Goal: Information Seeking & Learning: Check status

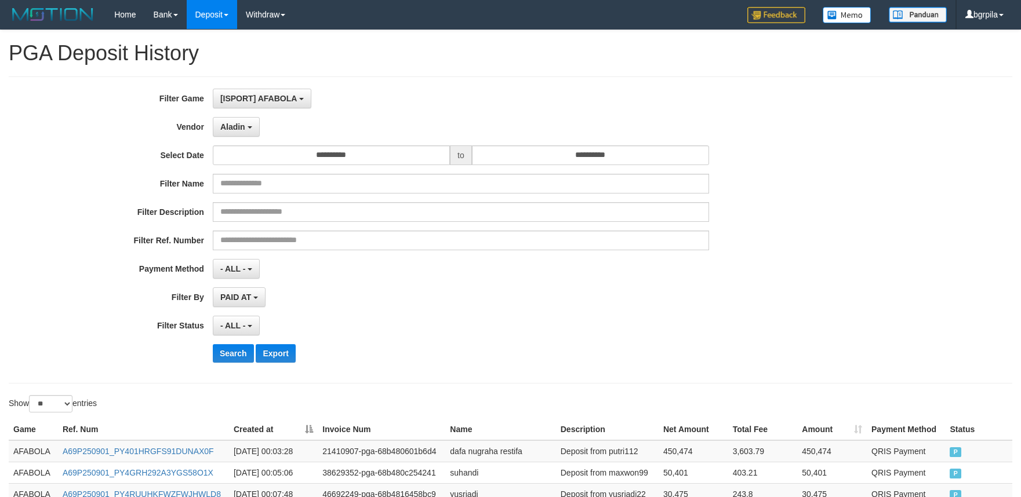
select select "**********"
select select "**"
click at [245, 347] on button "Search" at bounding box center [233, 353] width 41 height 19
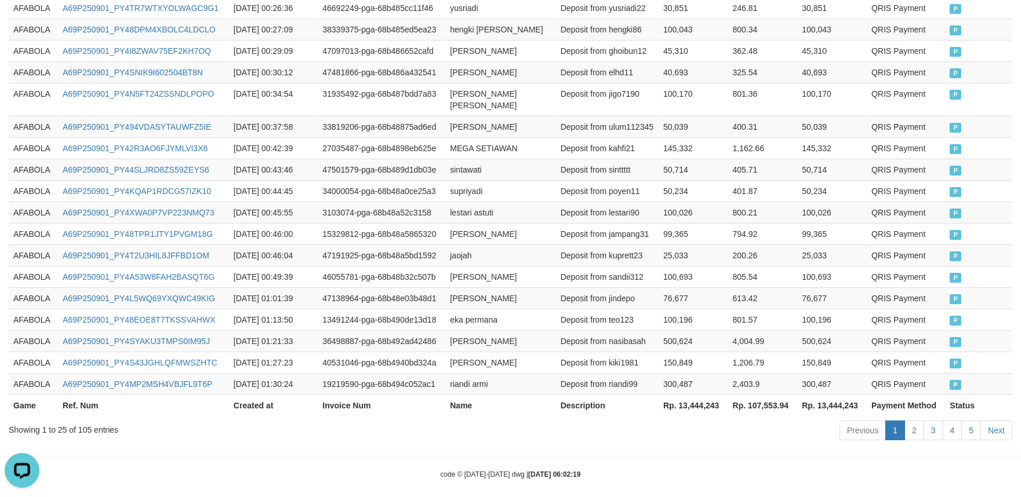
scroll to position [595, 0]
drag, startPoint x: 973, startPoint y: 422, endPoint x: 965, endPoint y: 421, distance: 7.6
click at [973, 422] on link "5" at bounding box center [971, 430] width 20 height 20
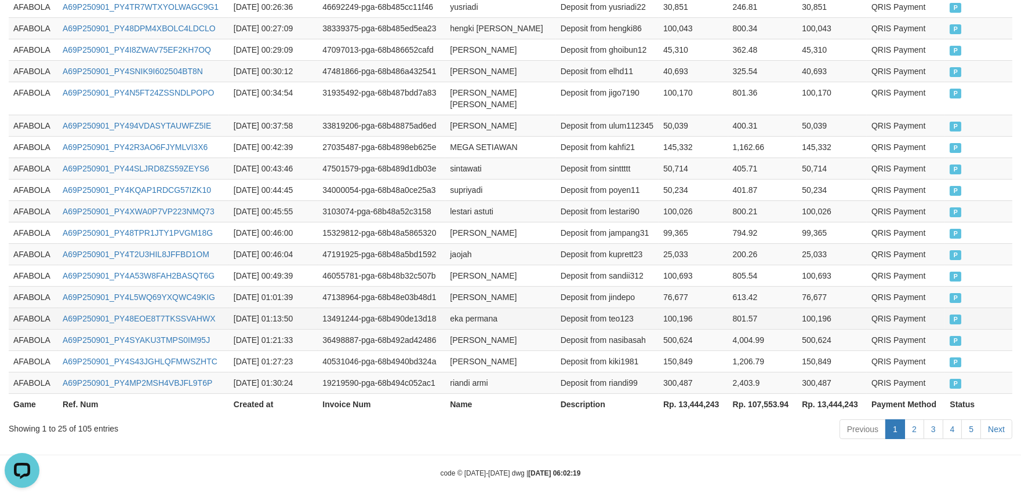
click at [514, 308] on td "eka permana" at bounding box center [500, 318] width 110 height 21
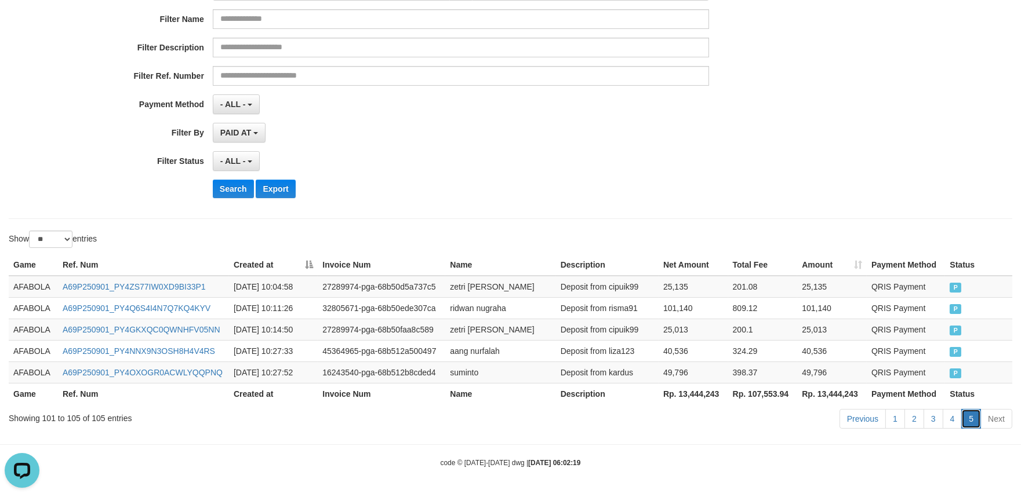
scroll to position [165, 0]
click at [969, 421] on link "5" at bounding box center [971, 419] width 20 height 20
click at [758, 362] on td "398.37" at bounding box center [763, 372] width 70 height 21
click at [957, 417] on link "4" at bounding box center [953, 419] width 20 height 20
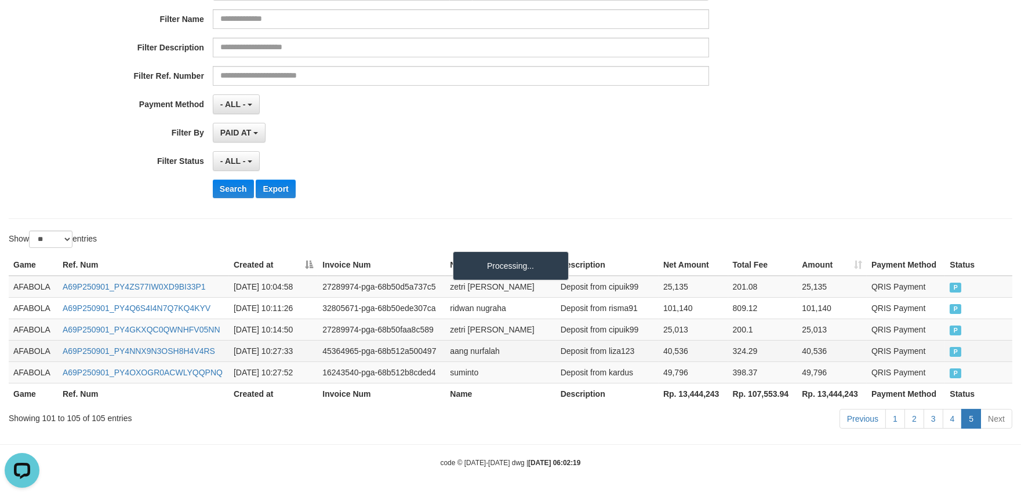
scroll to position [595, 0]
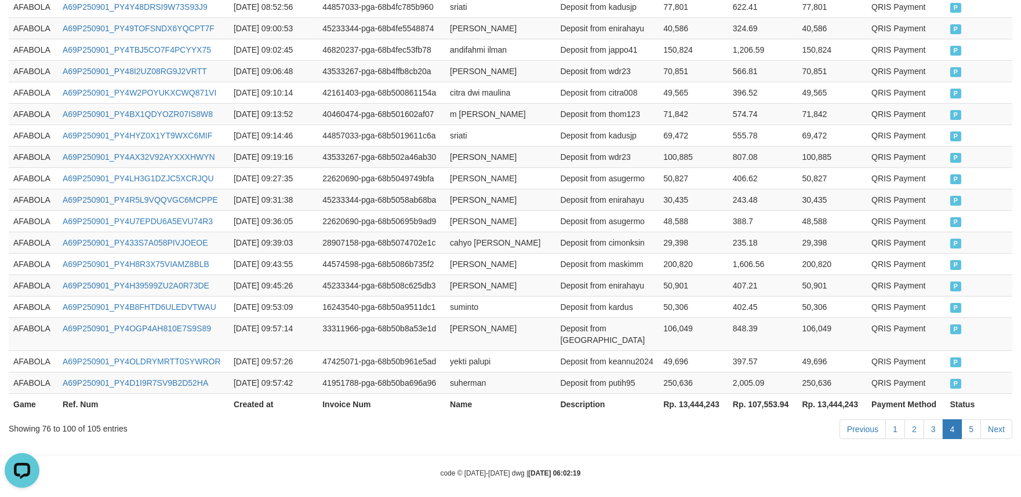
click at [691, 360] on td "49,696" at bounding box center [694, 361] width 70 height 21
click at [23, 315] on td "AFABOLA" at bounding box center [33, 306] width 49 height 21
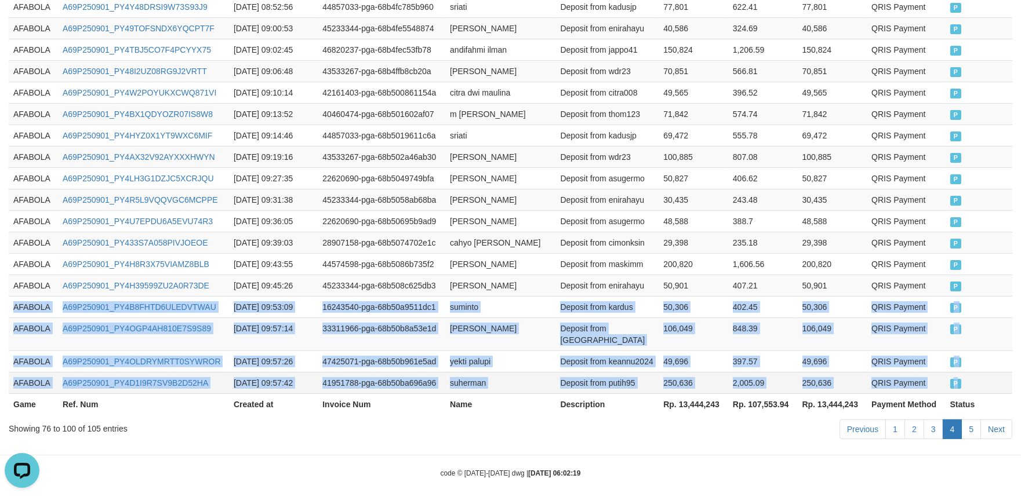
click at [1009, 372] on td "P" at bounding box center [979, 382] width 67 height 21
copy tbody "AFABOLA A69P250901_PY4B8FHTD6ULEDVTWAU 2025-09-01 09:53:09 16243540-pga-68b50a9…"
click at [35, 317] on td "AFABOLA" at bounding box center [33, 306] width 49 height 21
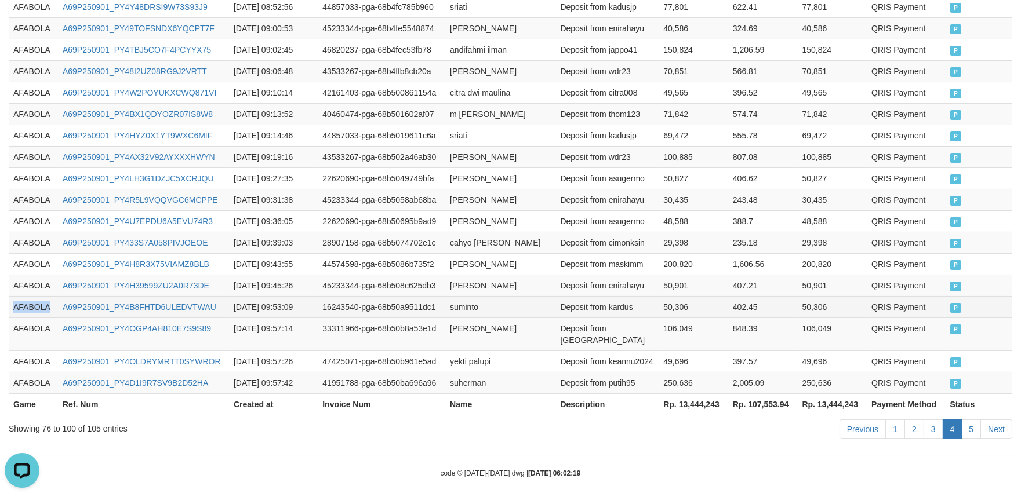
click at [35, 317] on td "AFABOLA" at bounding box center [33, 306] width 49 height 21
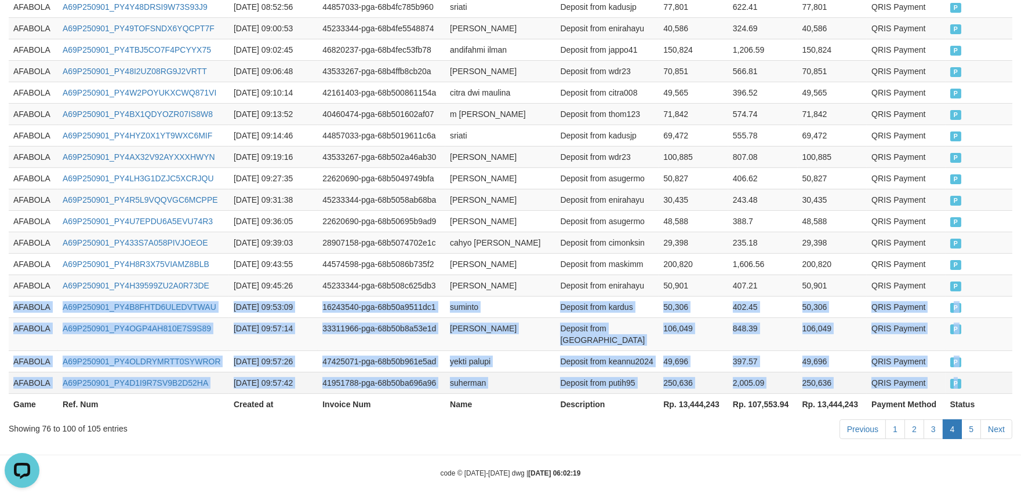
click at [978, 372] on td "P" at bounding box center [979, 382] width 67 height 21
click at [967, 426] on link "5" at bounding box center [971, 430] width 20 height 20
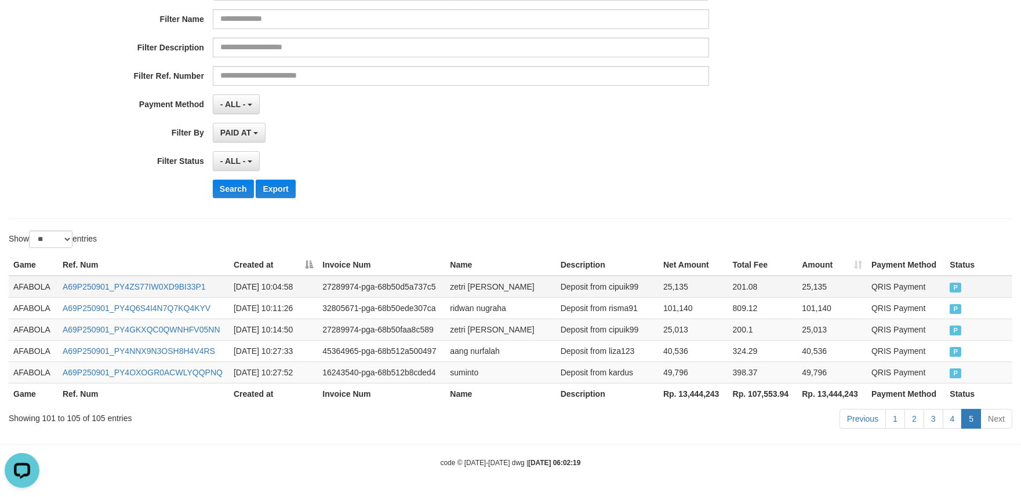
click at [43, 287] on td "AFABOLA" at bounding box center [33, 287] width 49 height 22
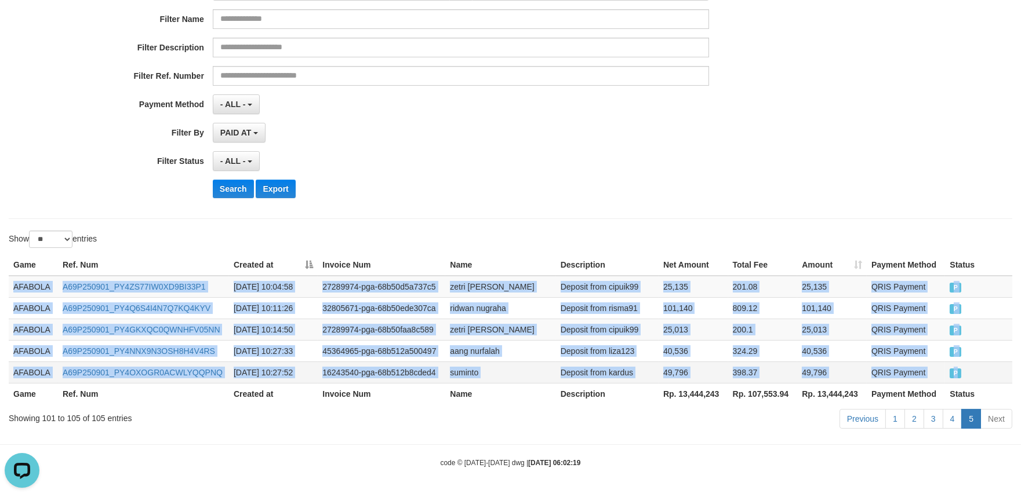
click at [994, 375] on td "P" at bounding box center [978, 372] width 67 height 21
copy tbody "AFABOLA A69P250901_PY4ZS77IW0XD9BI33P1 2025-09-01 10:04:58 27289974-pga-68b50d5…"
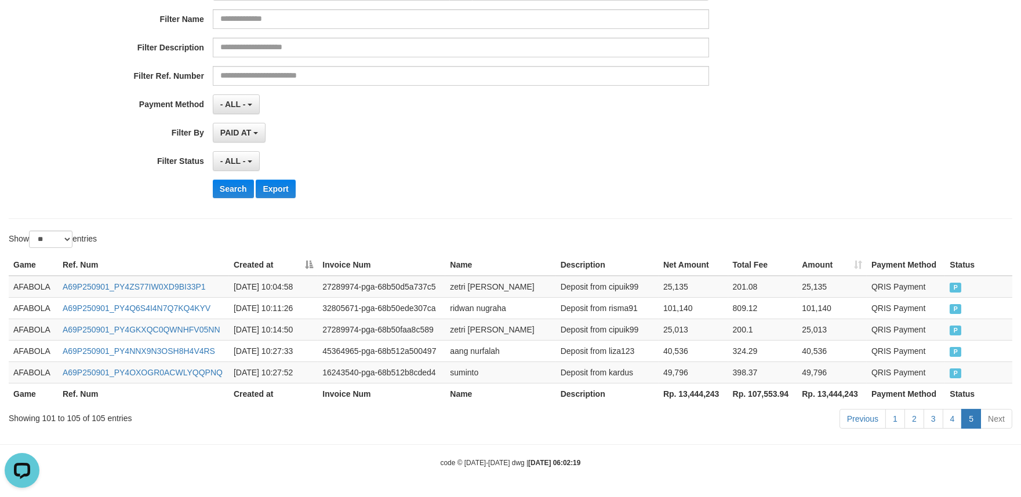
click at [475, 162] on div "- ALL - SELECT ALL - ALL - SELECT STATUS PENDING/UNPAID PAID CANCELED EXPIRED" at bounding box center [461, 161] width 496 height 20
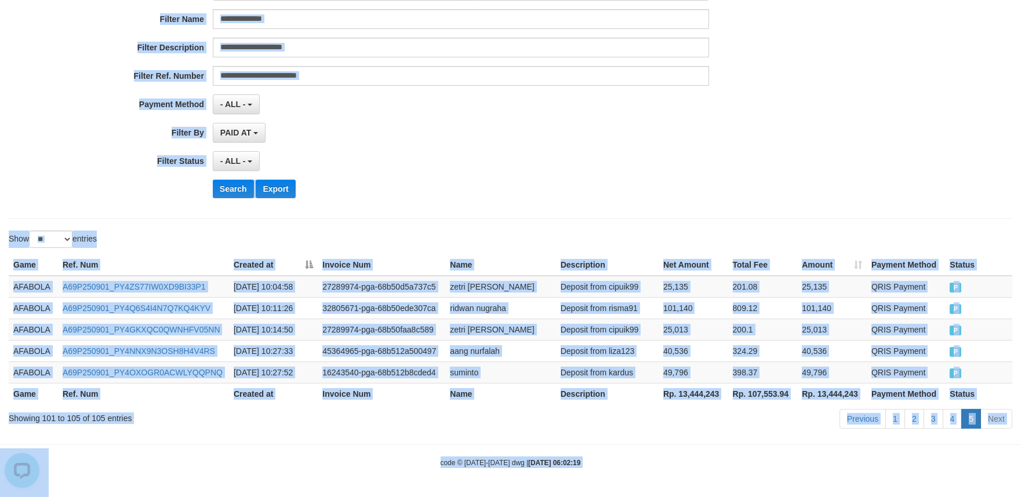
click at [553, 191] on div "Search Export" at bounding box center [532, 189] width 638 height 19
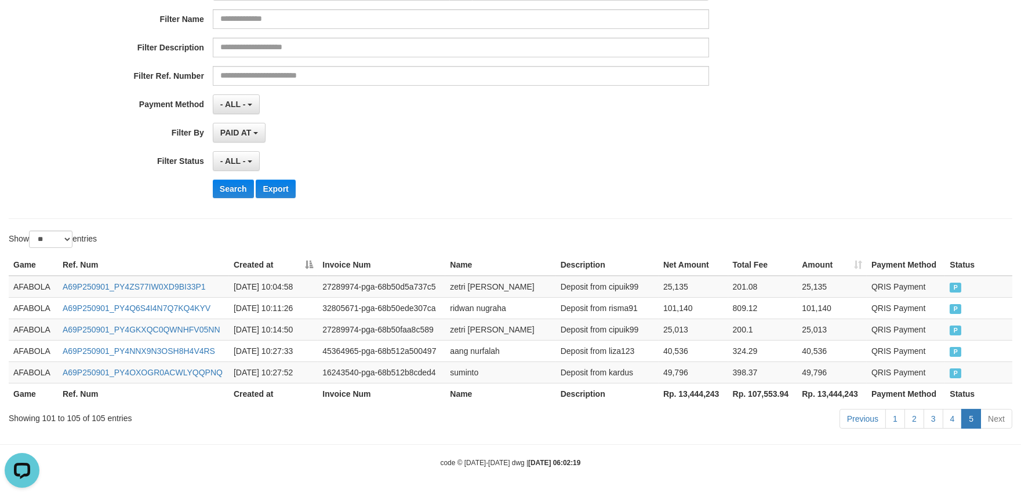
drag, startPoint x: 870, startPoint y: 464, endPoint x: 860, endPoint y: 441, distance: 24.9
click at [870, 464] on div "code © 2012-2018 dwg | 2025/09/01 06:02:19" at bounding box center [510, 463] width 1021 height 12
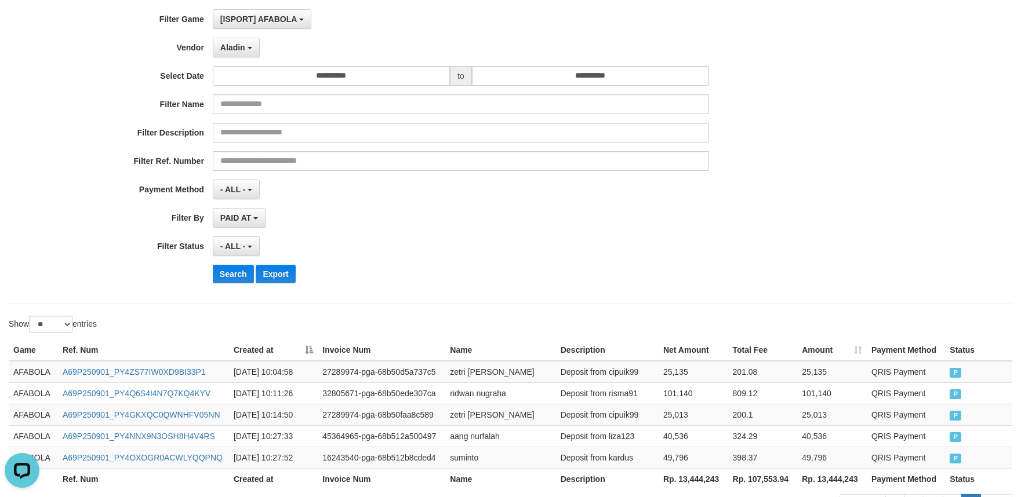
scroll to position [0, 0]
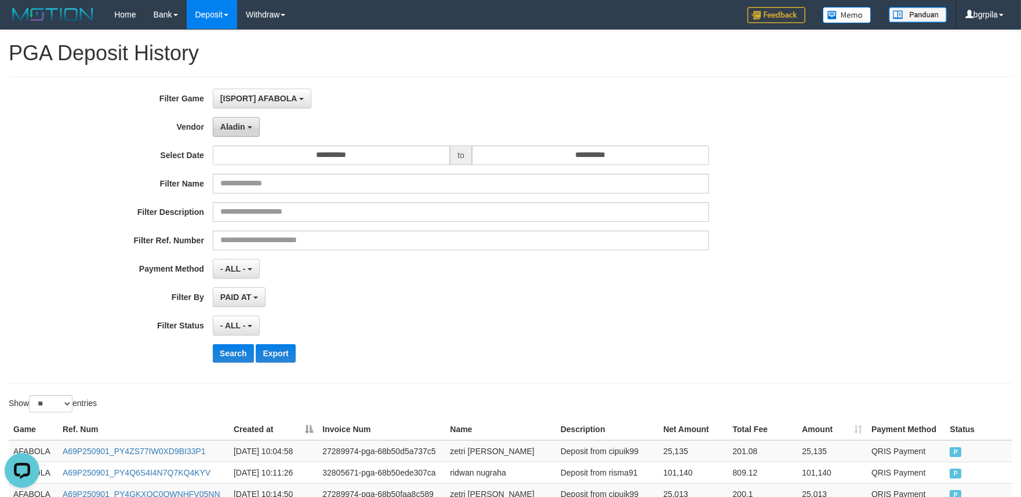
click at [241, 119] on button "Aladin" at bounding box center [236, 127] width 47 height 20
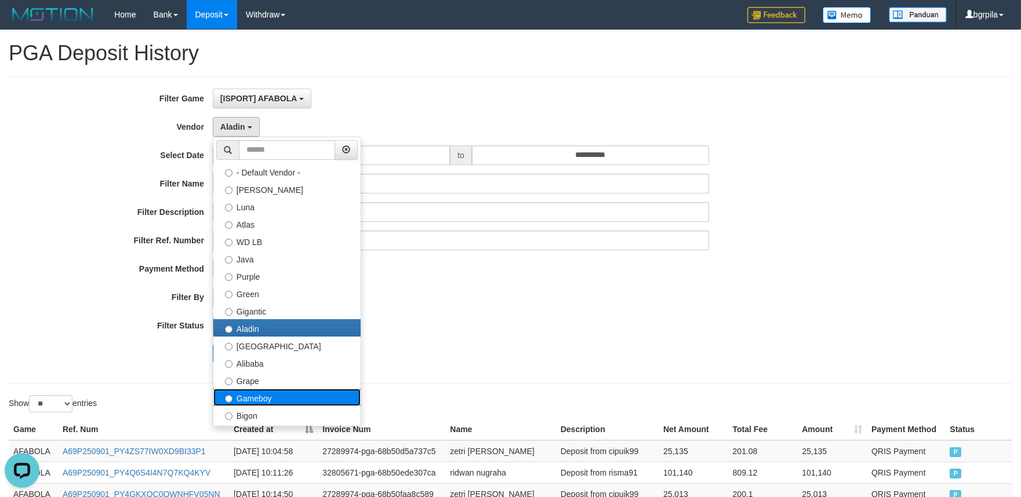
click at [274, 389] on label "Gameboy" at bounding box center [286, 397] width 147 height 17
select select "**********"
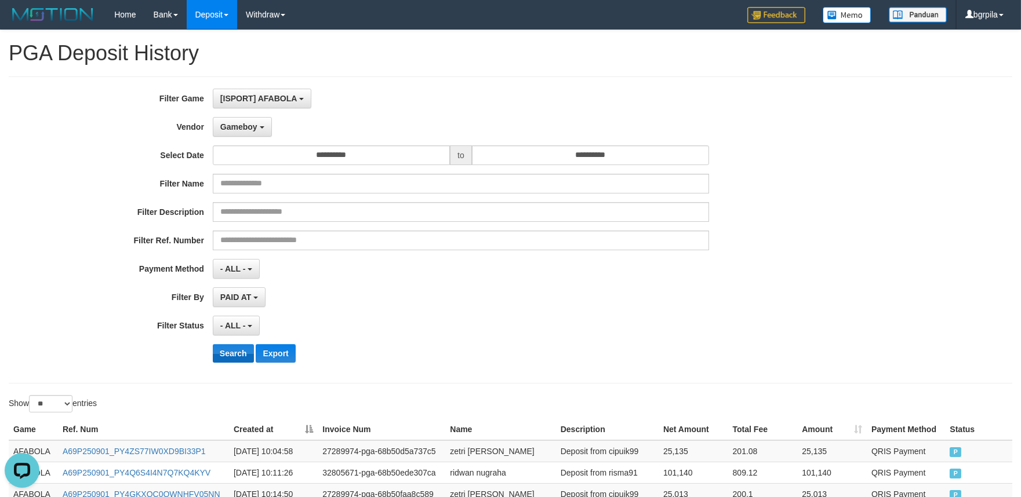
drag, startPoint x: 234, startPoint y: 340, endPoint x: 230, endPoint y: 348, distance: 9.6
click at [233, 340] on div "**********" at bounding box center [425, 230] width 851 height 283
click at [230, 348] on button "Search" at bounding box center [233, 353] width 41 height 19
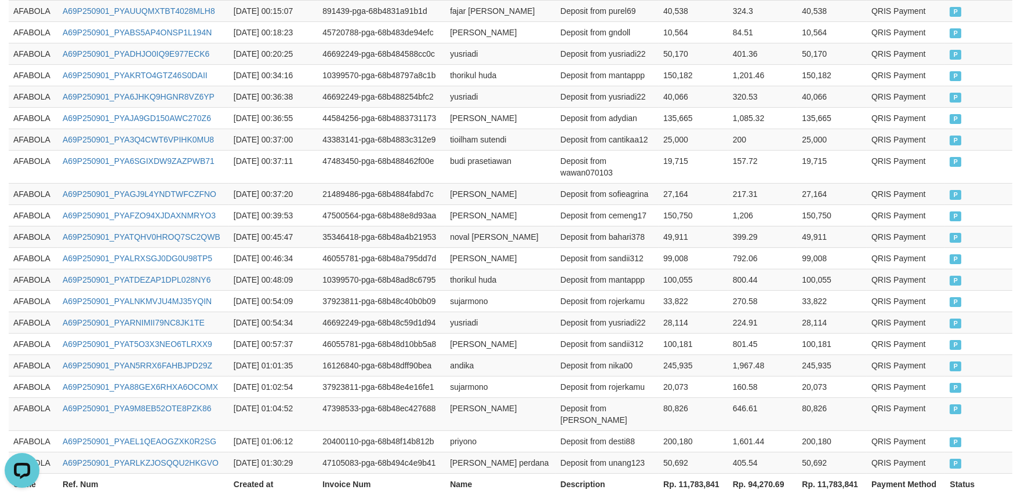
scroll to position [618, 0]
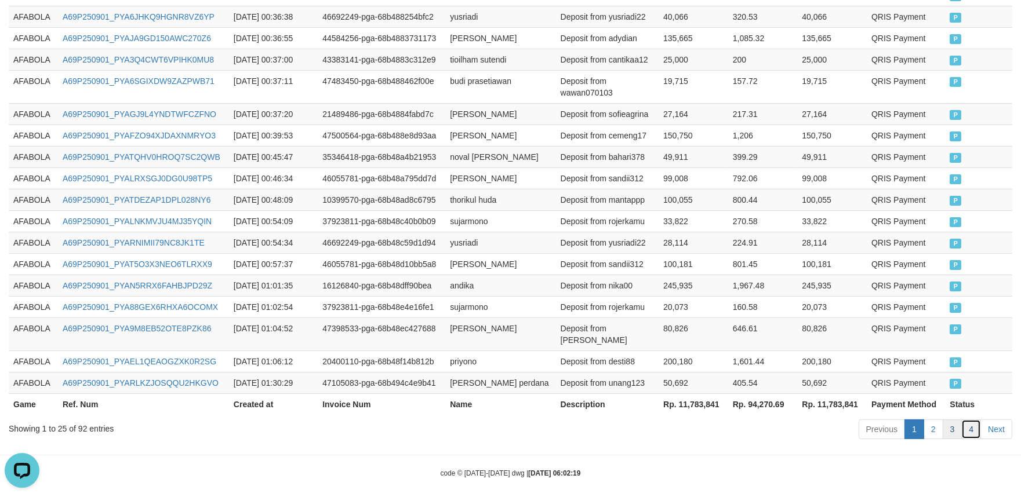
drag, startPoint x: 972, startPoint y: 423, endPoint x: 946, endPoint y: 418, distance: 26.6
click at [972, 423] on link "4" at bounding box center [971, 430] width 20 height 20
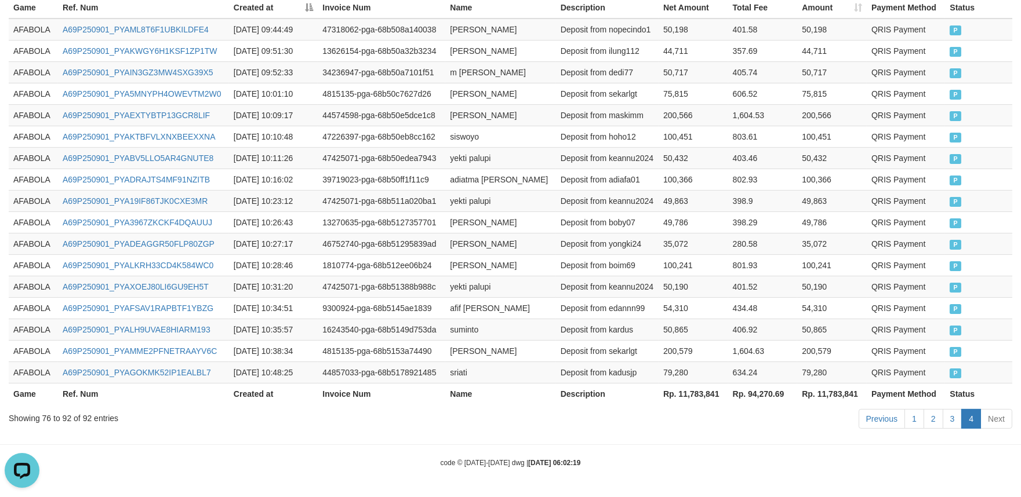
scroll to position [435, 0]
click at [562, 314] on td "Deposit from edannn99" at bounding box center [607, 307] width 103 height 21
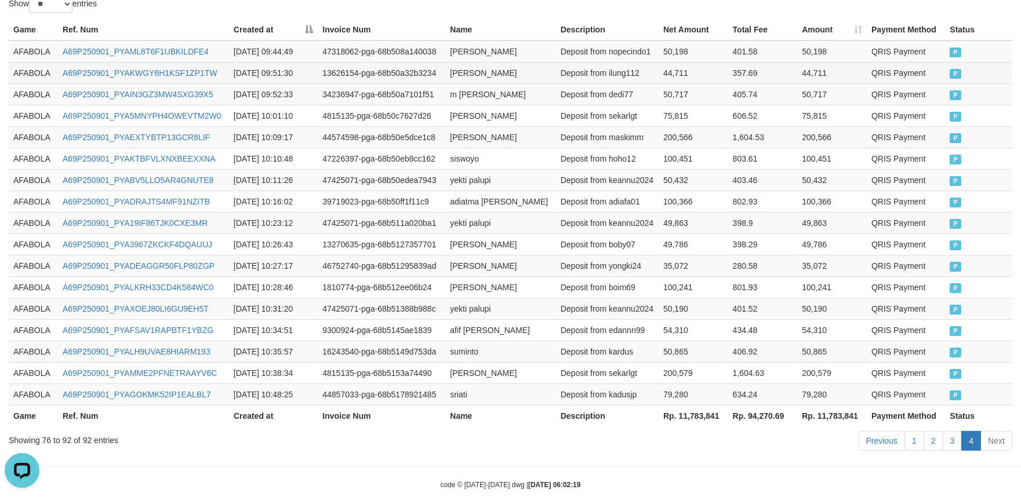
scroll to position [370, 0]
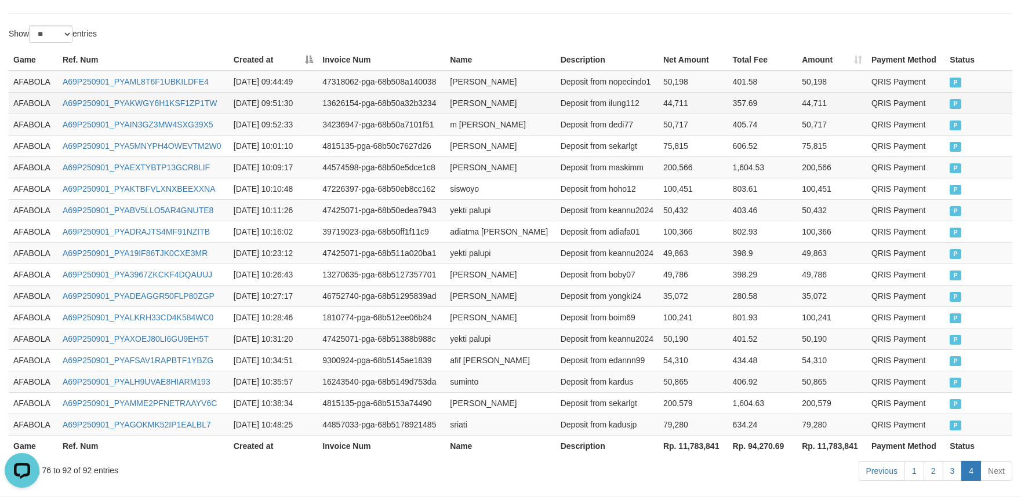
click at [19, 114] on td "AFABOLA" at bounding box center [33, 102] width 49 height 21
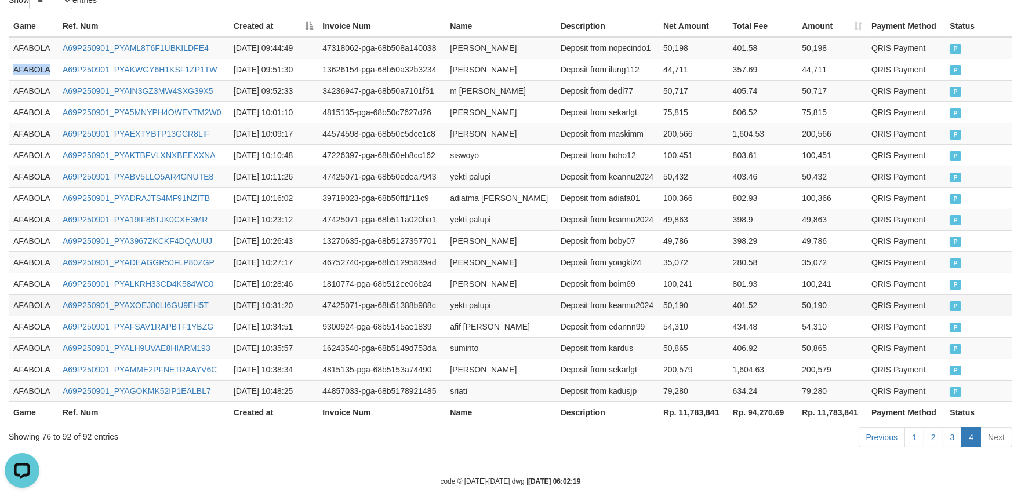
scroll to position [435, 0]
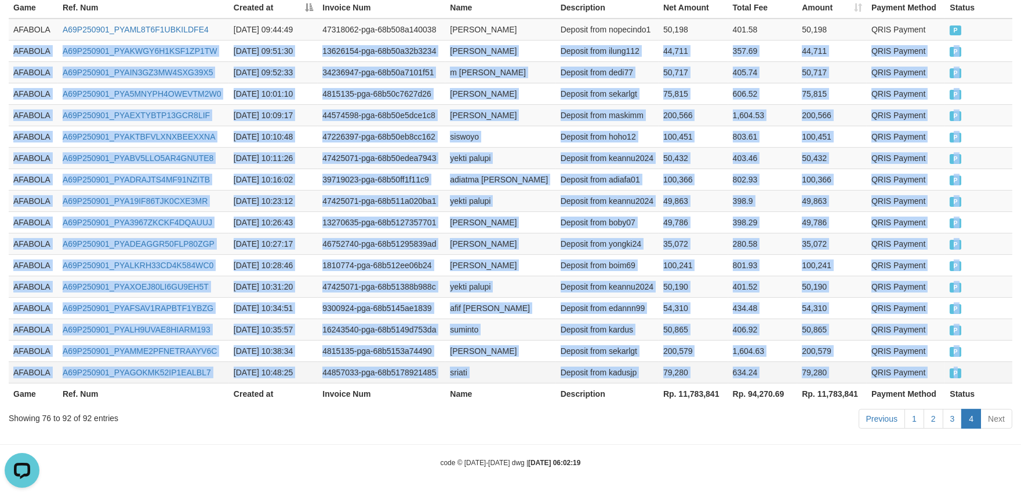
click at [994, 376] on td "P" at bounding box center [978, 372] width 67 height 21
copy tbody "AFABOLA A69P250901_PYAKWGY6H1KSF1ZP1TW 2025-09-01 09:51:30 13626154-pga-68b50a3…"
click at [584, 126] on td "Deposit from hoho12" at bounding box center [607, 136] width 103 height 21
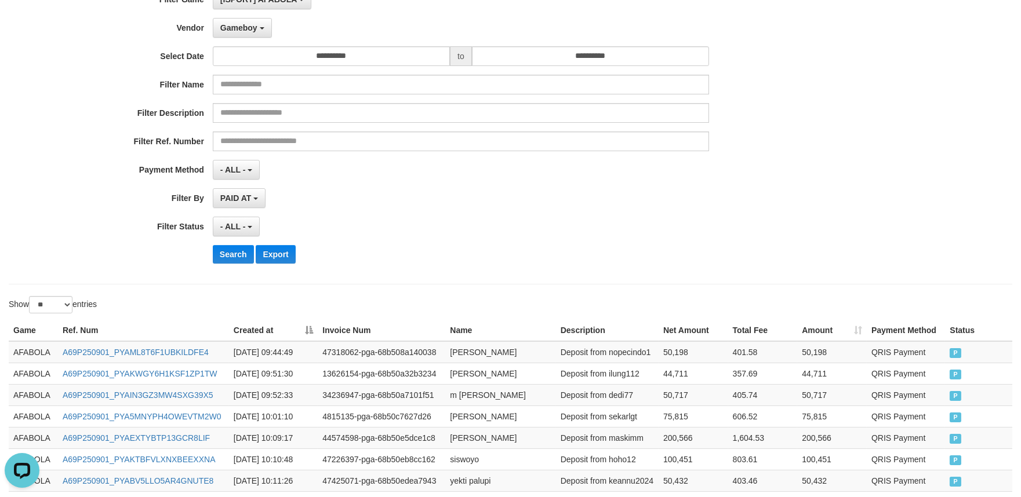
scroll to position [0, 0]
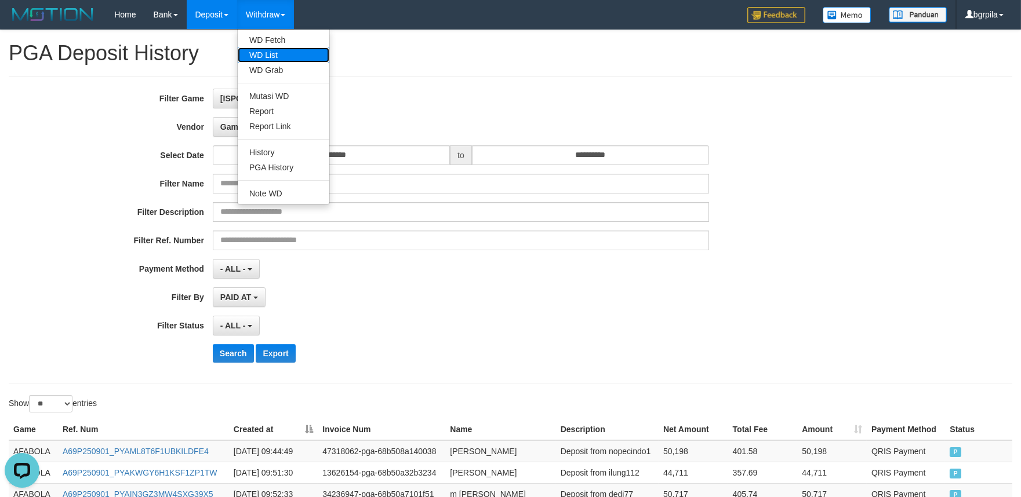
click at [269, 55] on link "WD List" at bounding box center [284, 55] width 92 height 15
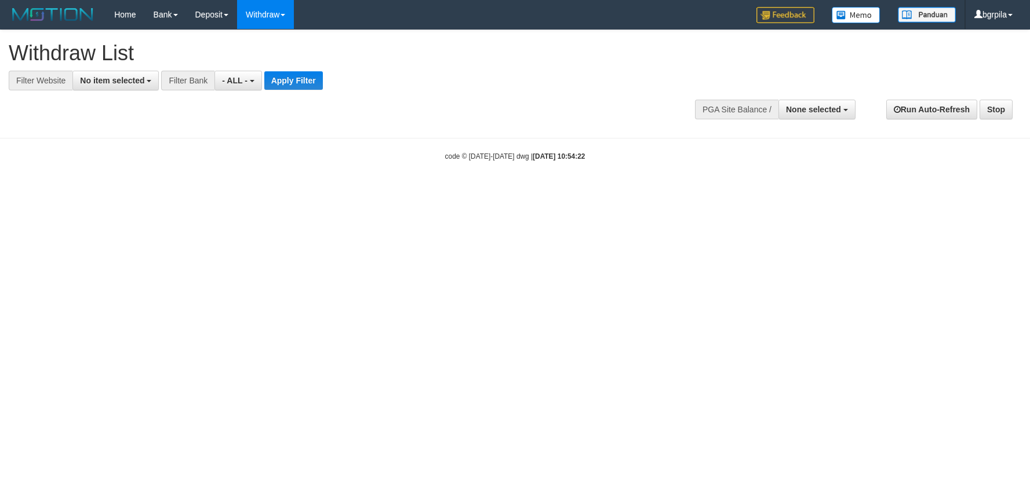
select select
click at [147, 89] on button "No item selected" at bounding box center [115, 81] width 86 height 20
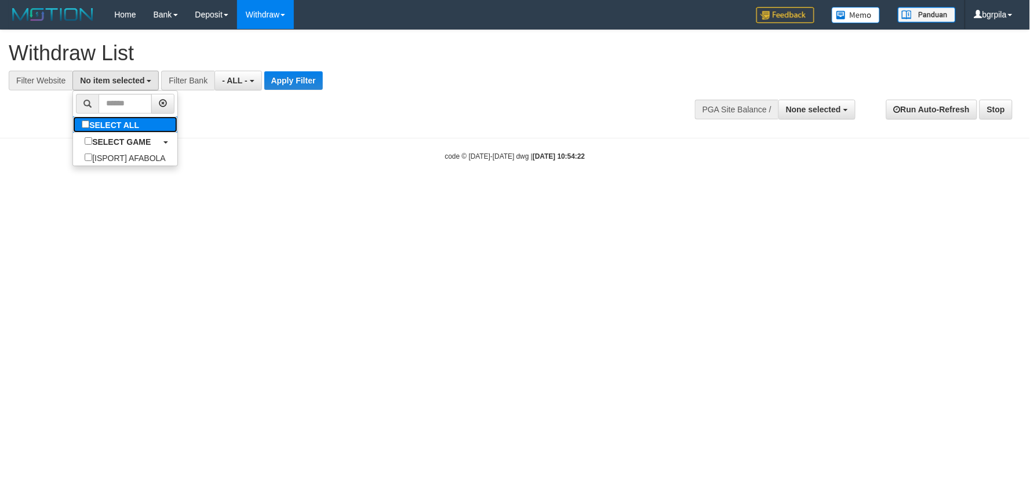
click at [133, 124] on label "SELECT ALL" at bounding box center [112, 125] width 78 height 16
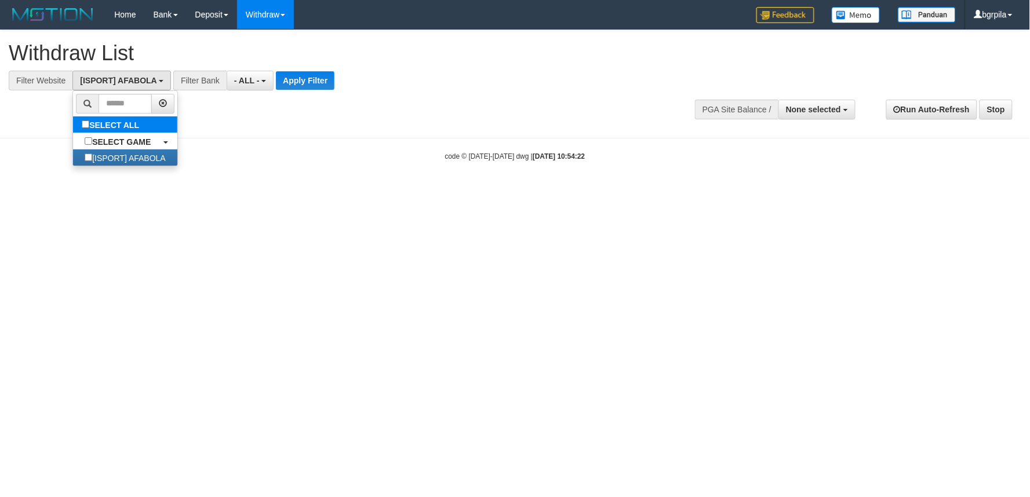
select select "****"
click at [292, 79] on button "Apply Filter" at bounding box center [305, 80] width 59 height 19
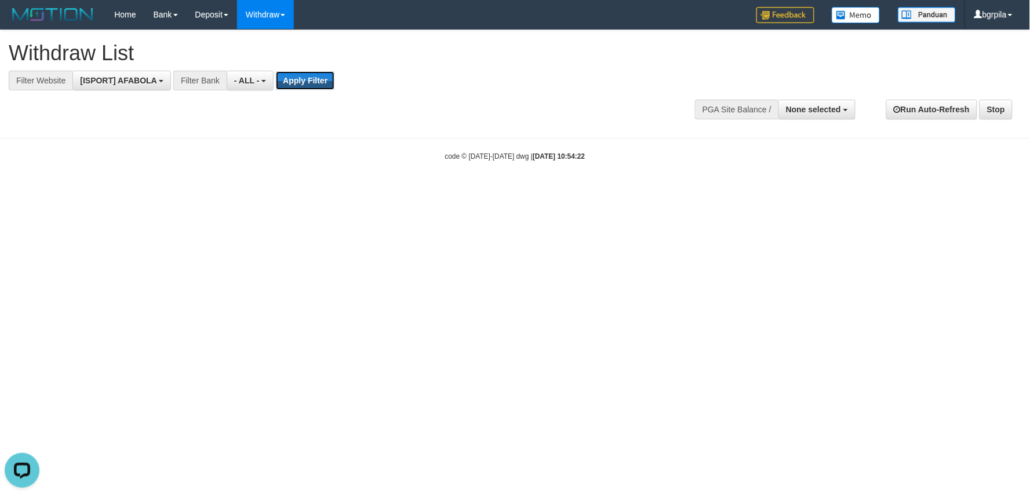
scroll to position [0, 0]
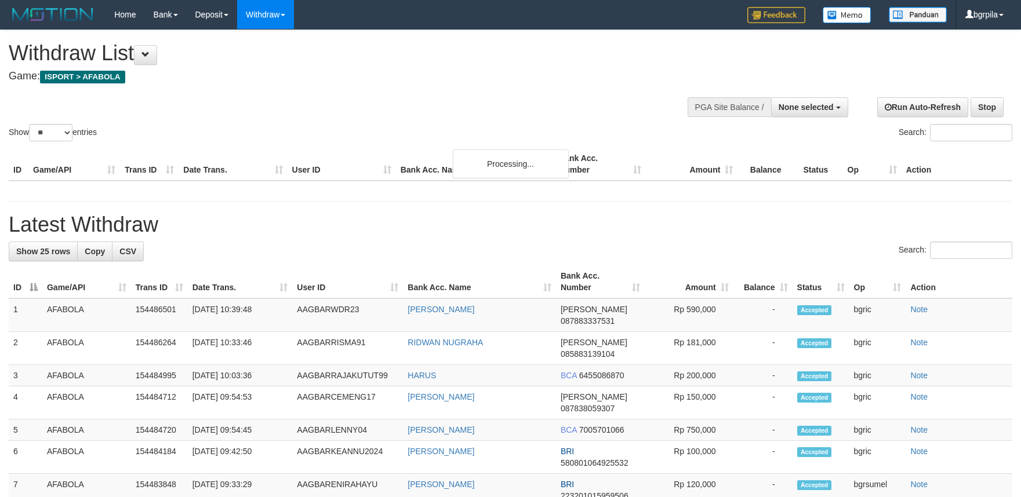
select select
select select "**"
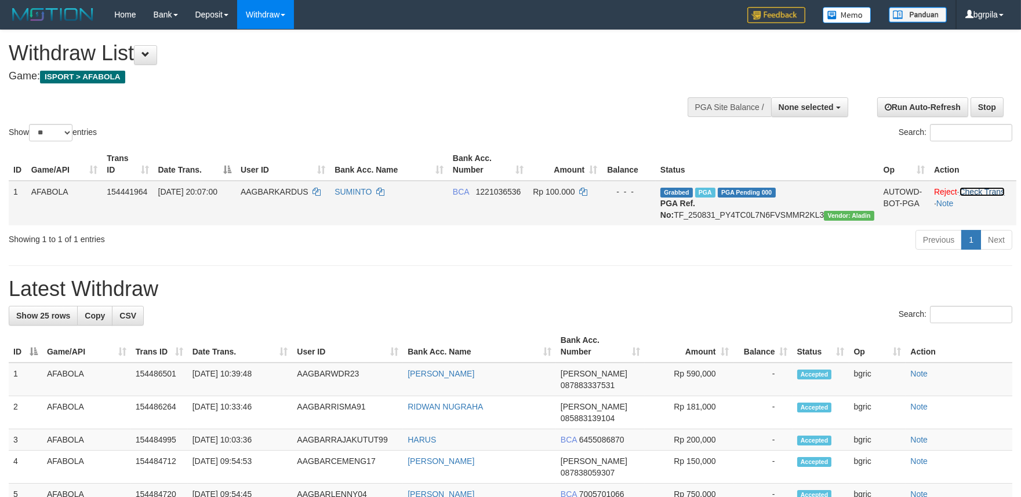
click at [983, 192] on link "Check Trans" at bounding box center [983, 191] width 46 height 9
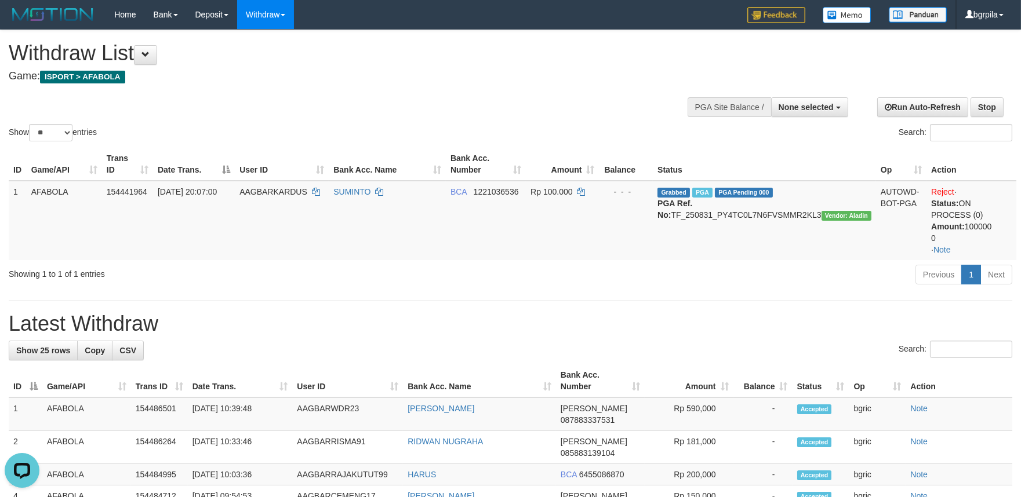
click at [421, 277] on div "Showing 1 to 1 of 1 entries" at bounding box center [213, 272] width 426 height 16
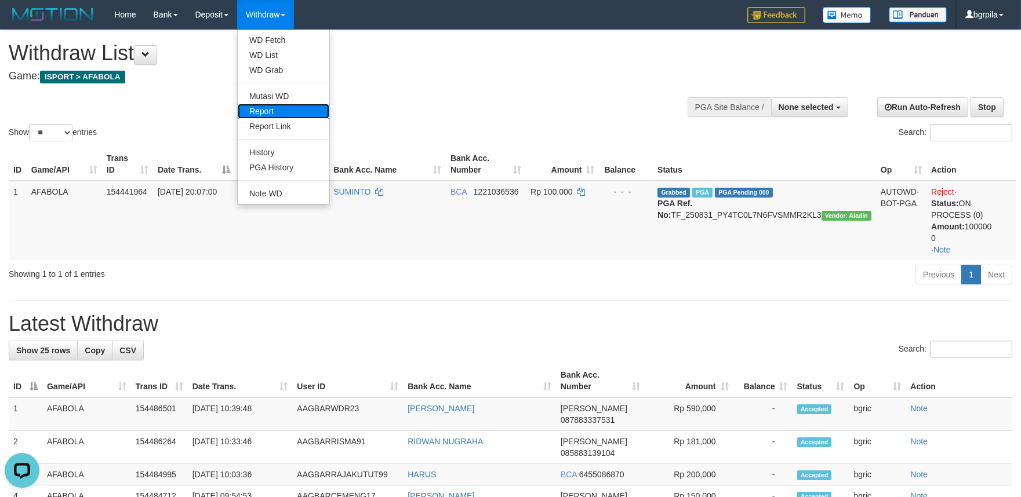
click at [275, 108] on link "Report" at bounding box center [284, 111] width 92 height 15
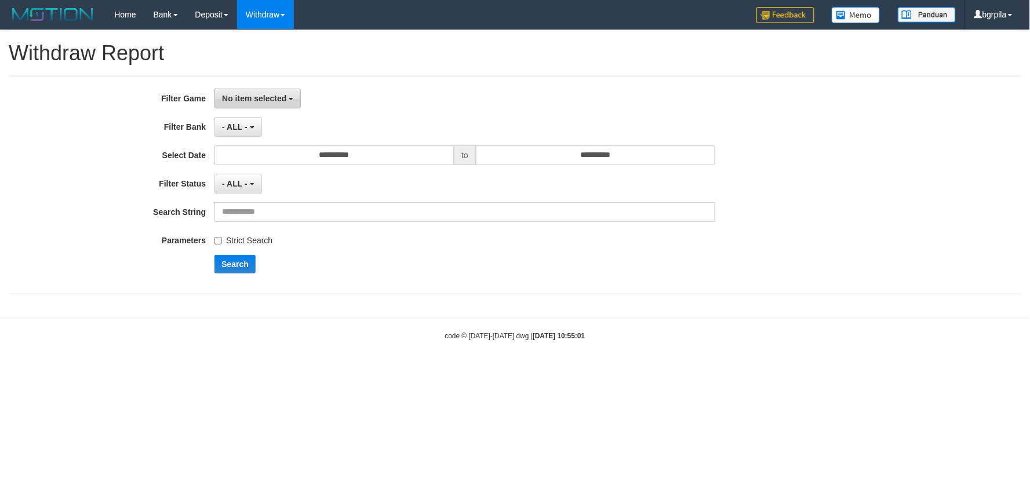
click at [259, 95] on span "No item selected" at bounding box center [254, 98] width 64 height 9
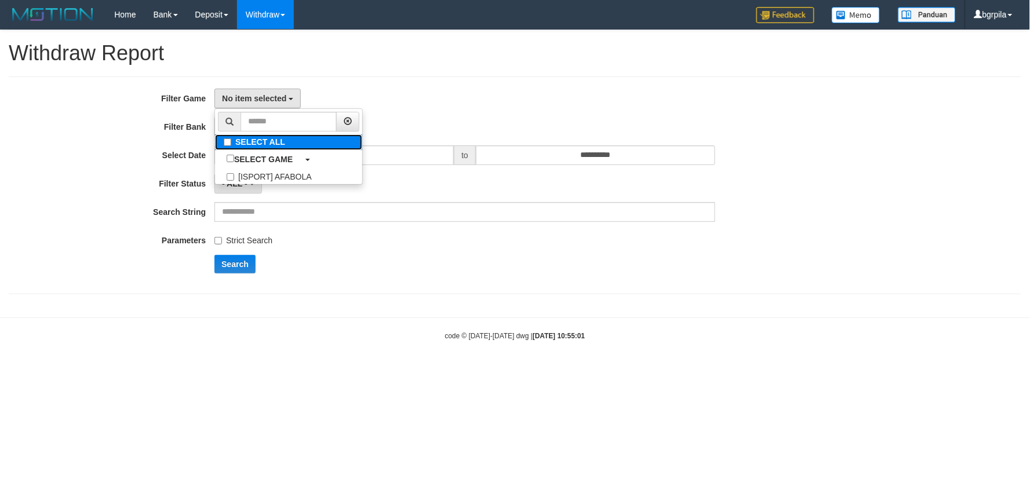
click at [256, 141] on label "SELECT ALL" at bounding box center [288, 143] width 147 height 16
select select "****"
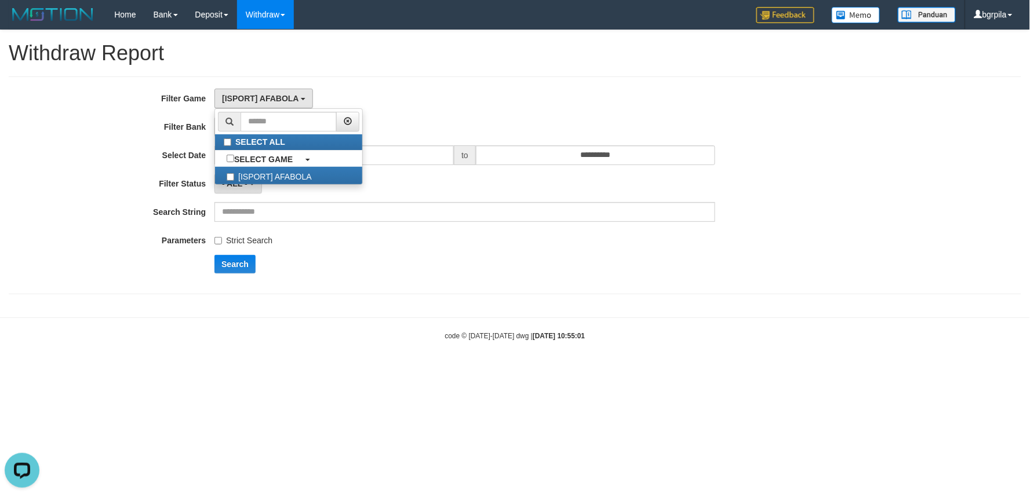
click at [227, 275] on div "**********" at bounding box center [429, 186] width 859 height 194
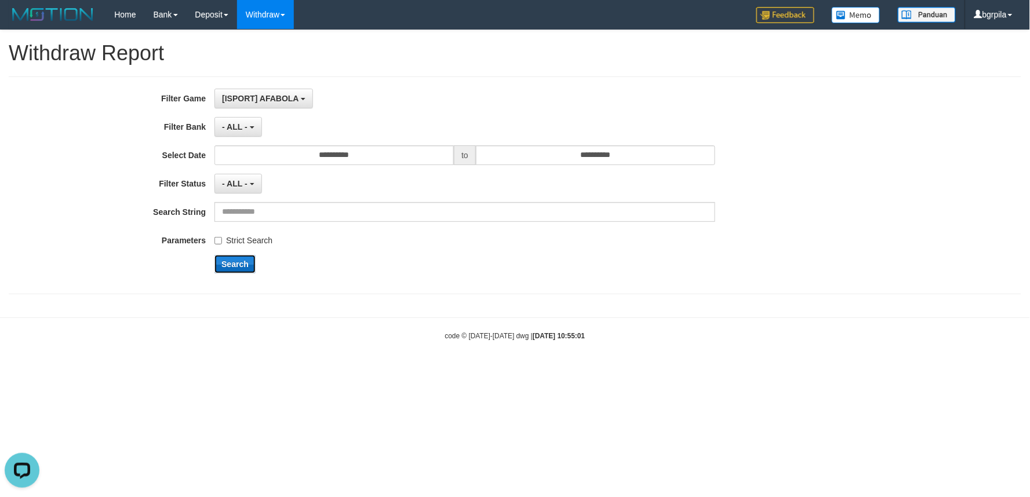
click at [231, 269] on button "Search" at bounding box center [235, 264] width 41 height 19
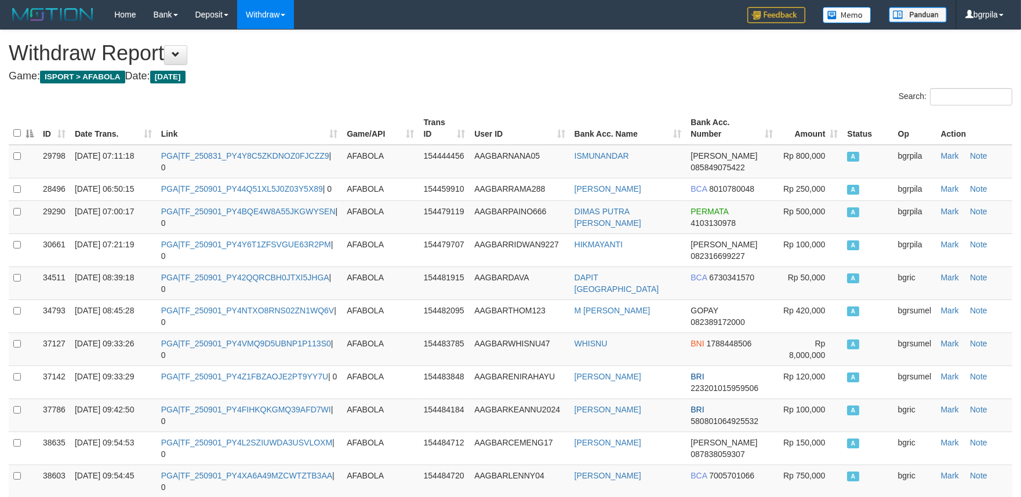
click at [150, 132] on th "Date Trans." at bounding box center [113, 128] width 86 height 33
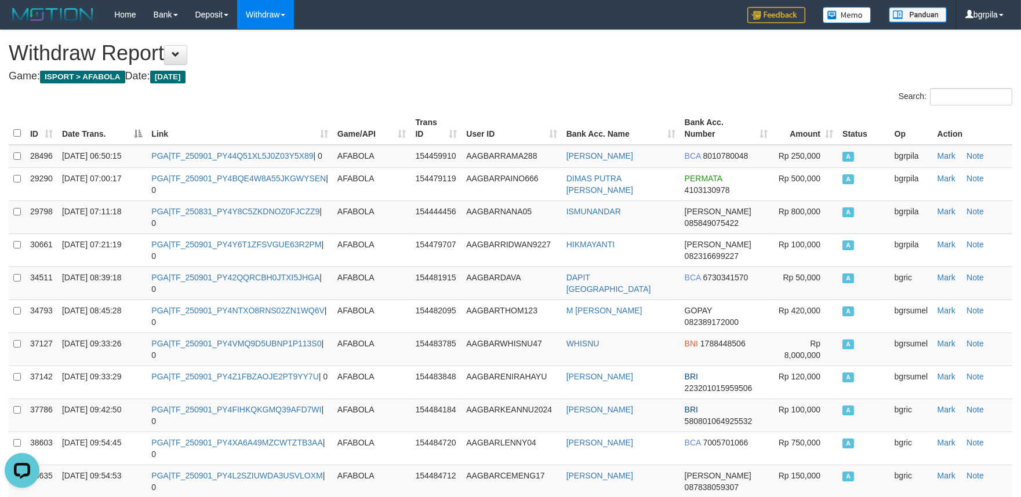
click at [136, 135] on th "Date Trans." at bounding box center [101, 128] width 89 height 33
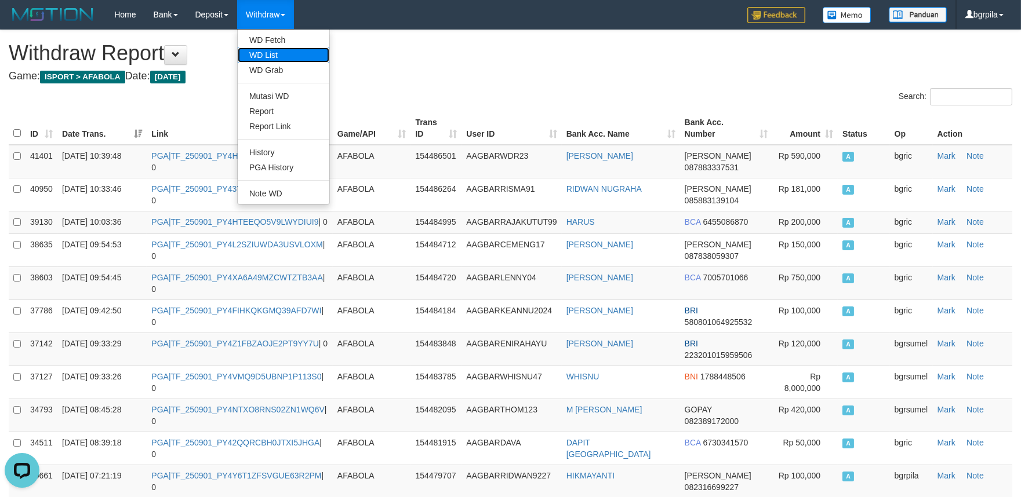
click at [273, 54] on link "WD List" at bounding box center [284, 55] width 92 height 15
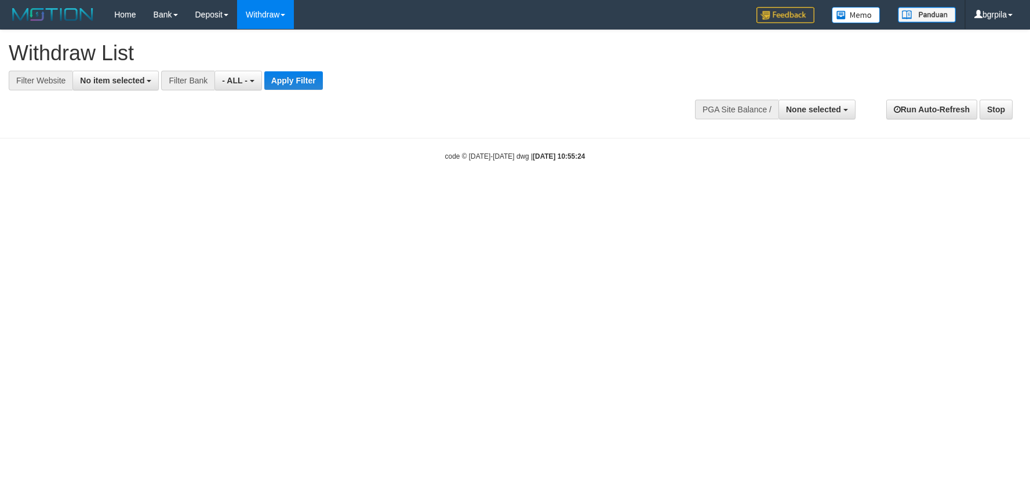
select select
click at [136, 84] on span "No item selected" at bounding box center [112, 80] width 64 height 9
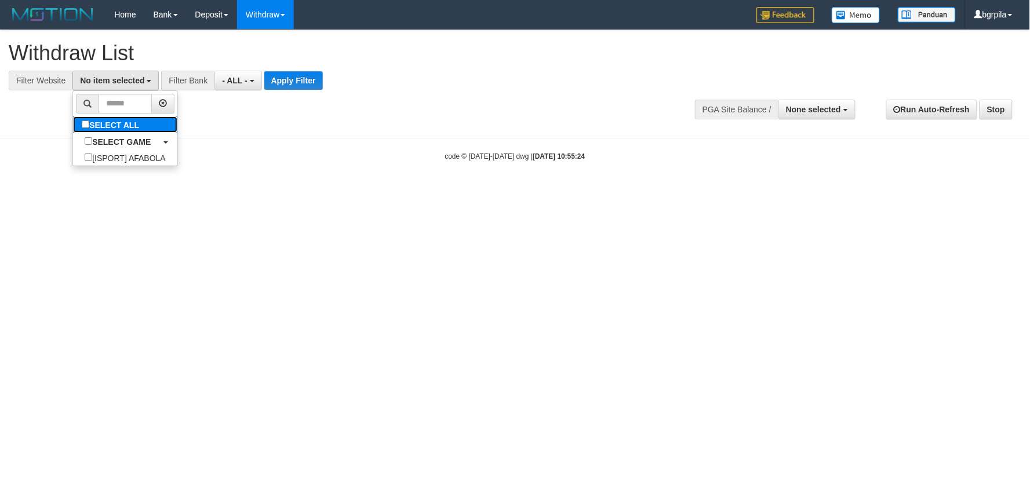
click at [117, 125] on label "SELECT ALL" at bounding box center [112, 125] width 78 height 16
select select "****"
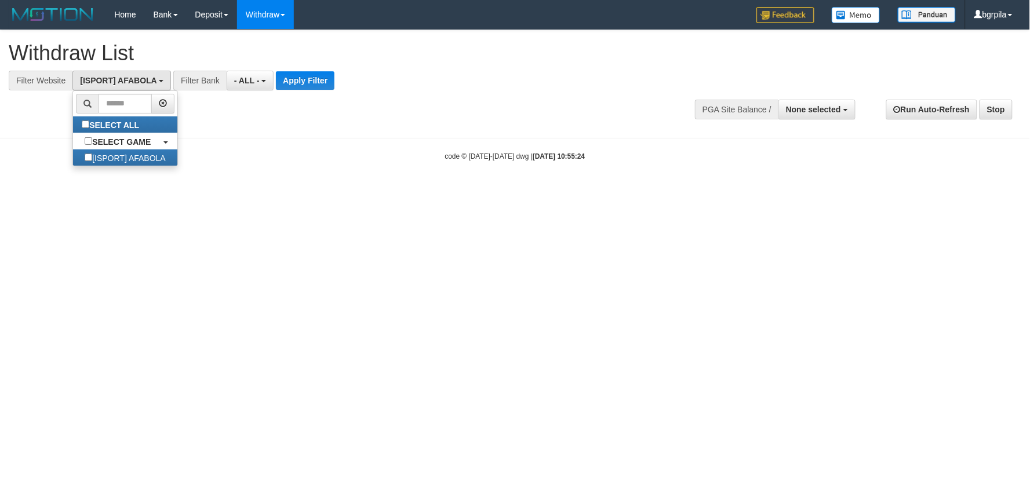
scroll to position [10, 0]
click at [308, 86] on button "Apply Filter" at bounding box center [305, 80] width 59 height 19
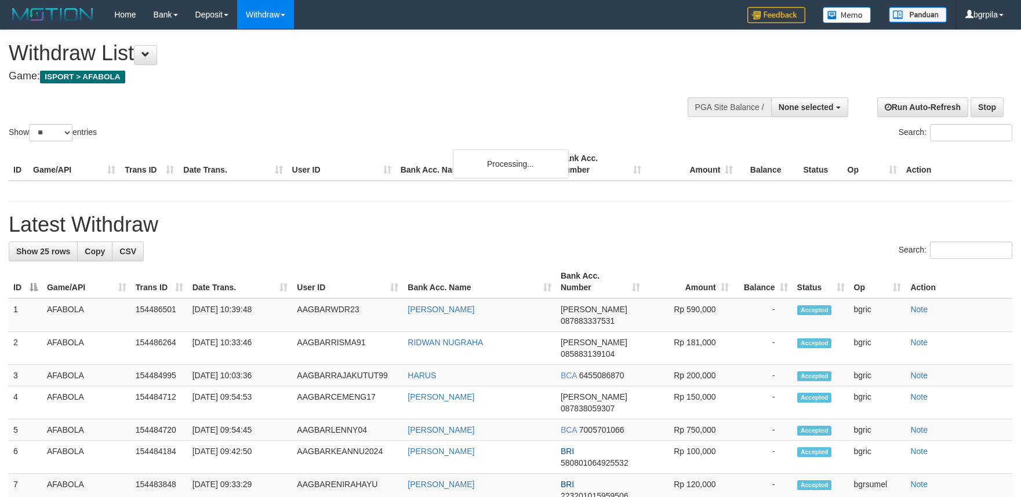
select select
select select "**"
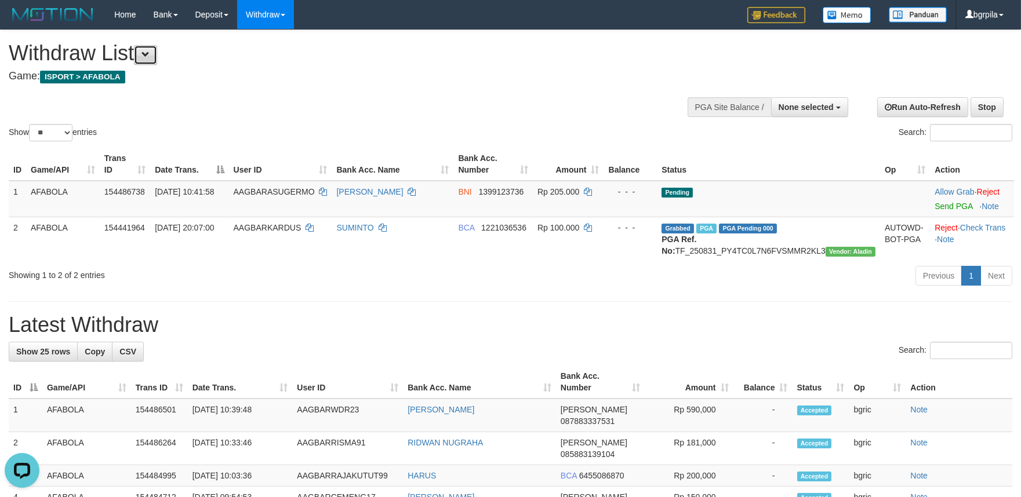
click at [143, 51] on button at bounding box center [145, 55] width 23 height 20
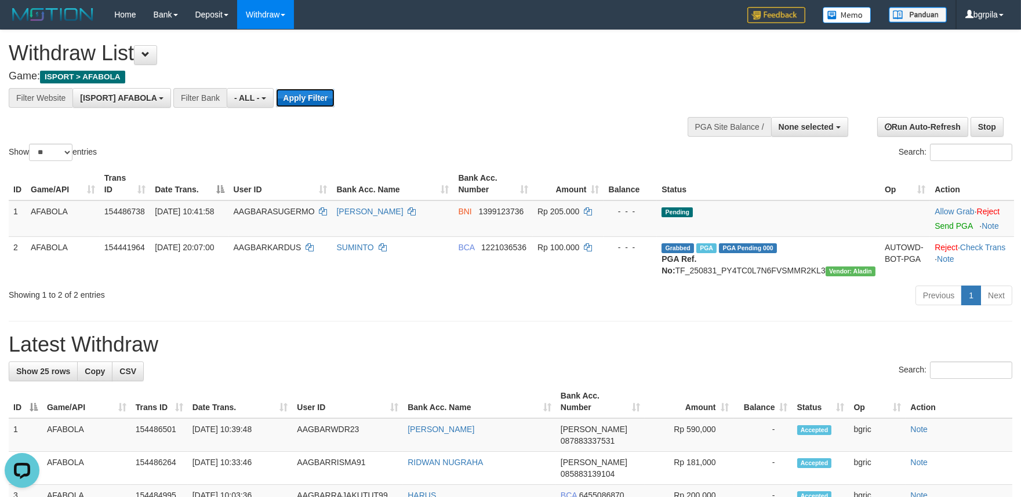
click at [293, 100] on button "Apply Filter" at bounding box center [305, 98] width 59 height 19
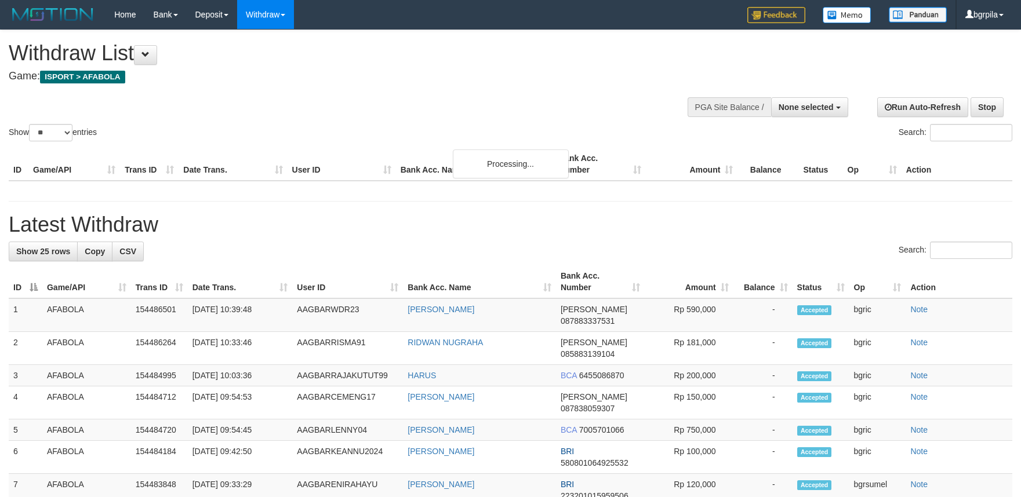
select select
select select "**"
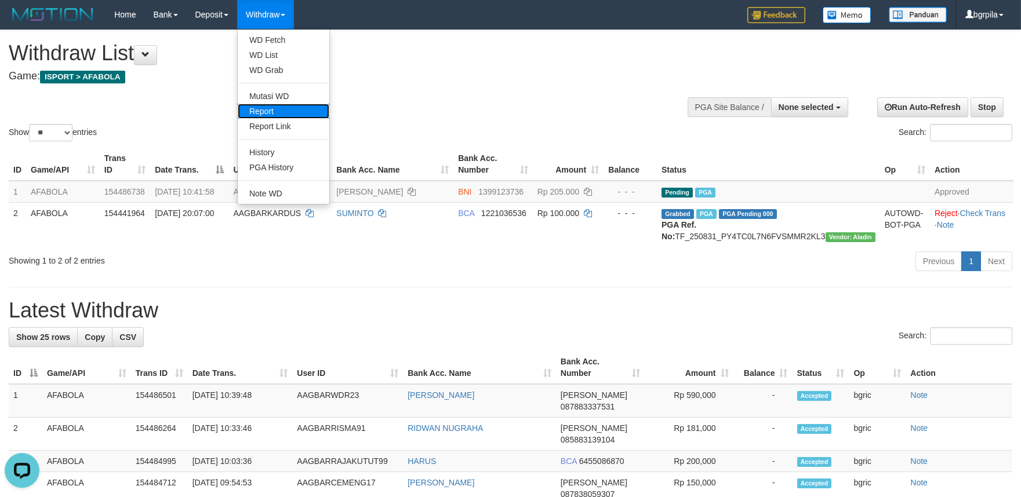
click at [281, 107] on link "Report" at bounding box center [284, 111] width 92 height 15
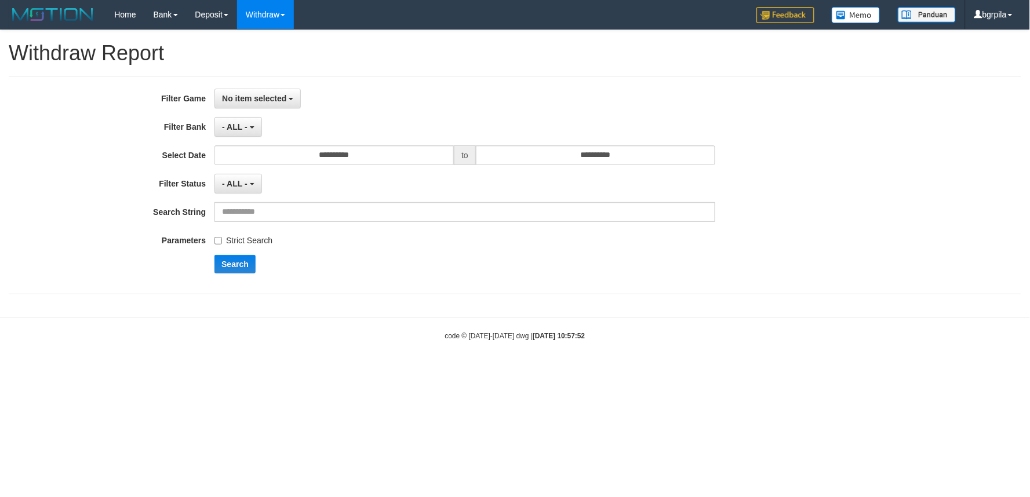
click at [212, 94] on label "Filter Game" at bounding box center [107, 97] width 215 height 16
click at [248, 108] on div "**********" at bounding box center [429, 186] width 859 height 194
click at [262, 90] on button "No item selected" at bounding box center [258, 99] width 86 height 20
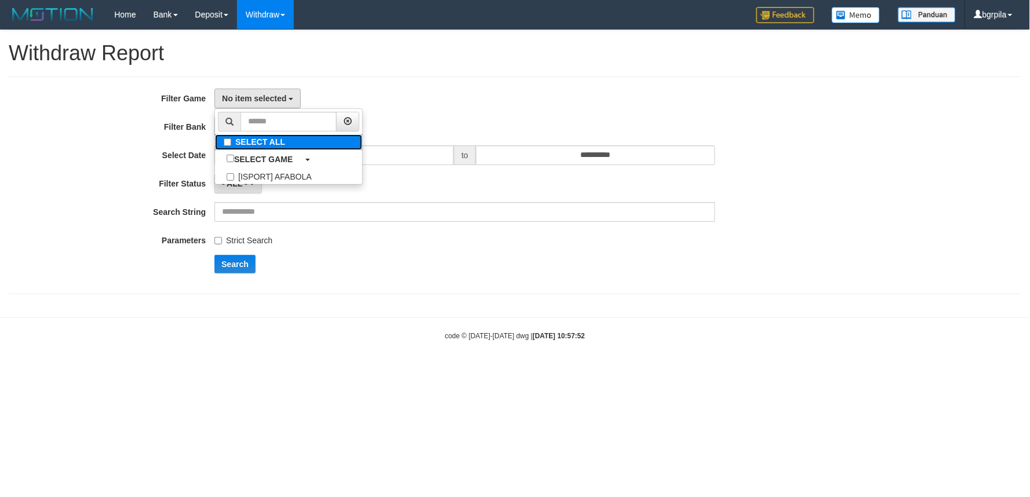
click at [250, 143] on label "SELECT ALL" at bounding box center [288, 143] width 147 height 16
select select "****"
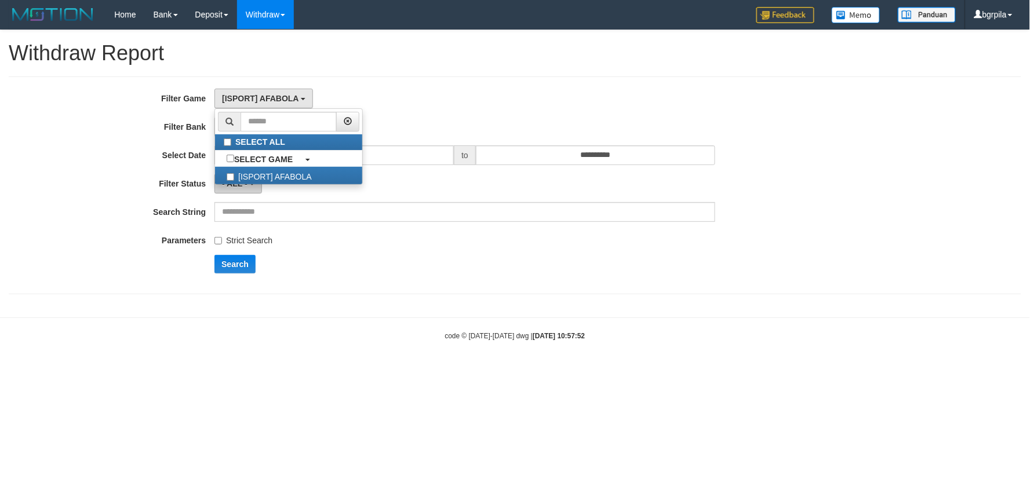
scroll to position [10, 0]
click at [223, 268] on button "Search" at bounding box center [235, 264] width 41 height 19
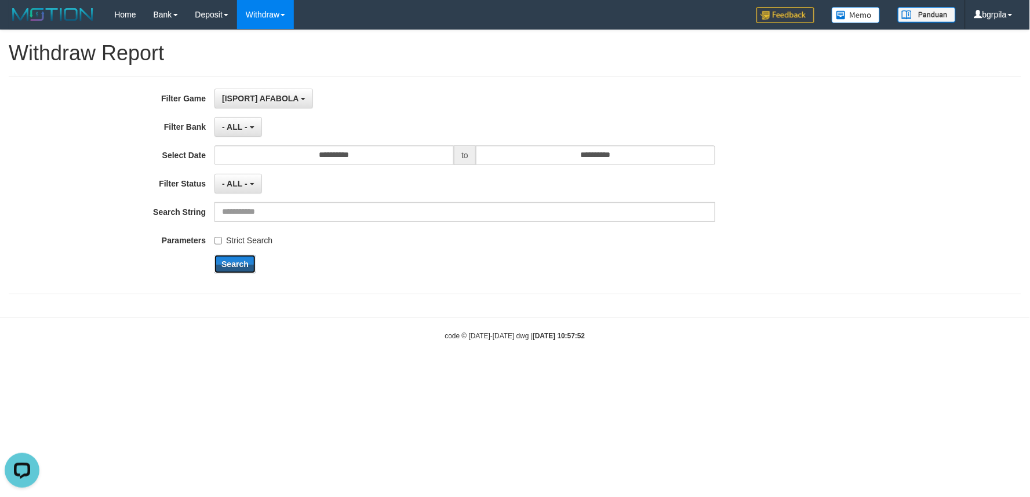
scroll to position [0, 0]
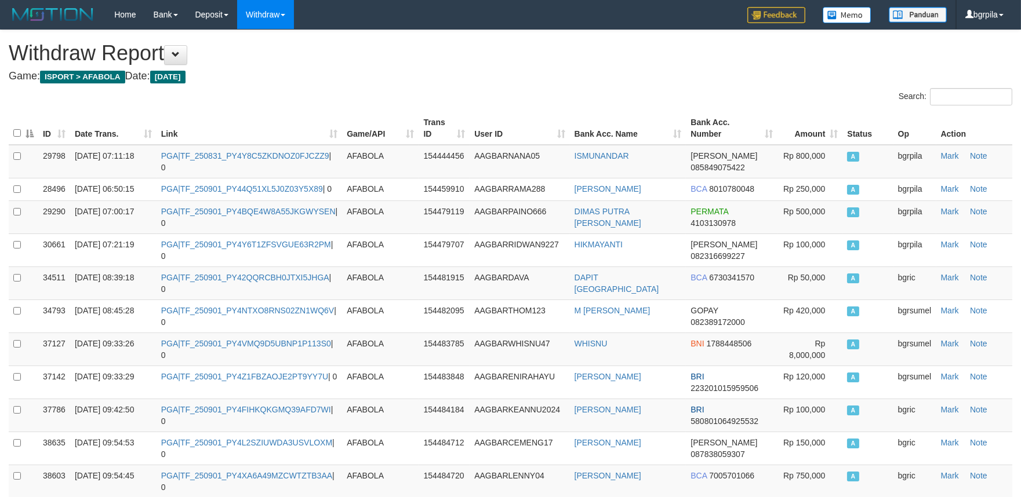
click at [147, 133] on th "Date Trans." at bounding box center [113, 128] width 86 height 33
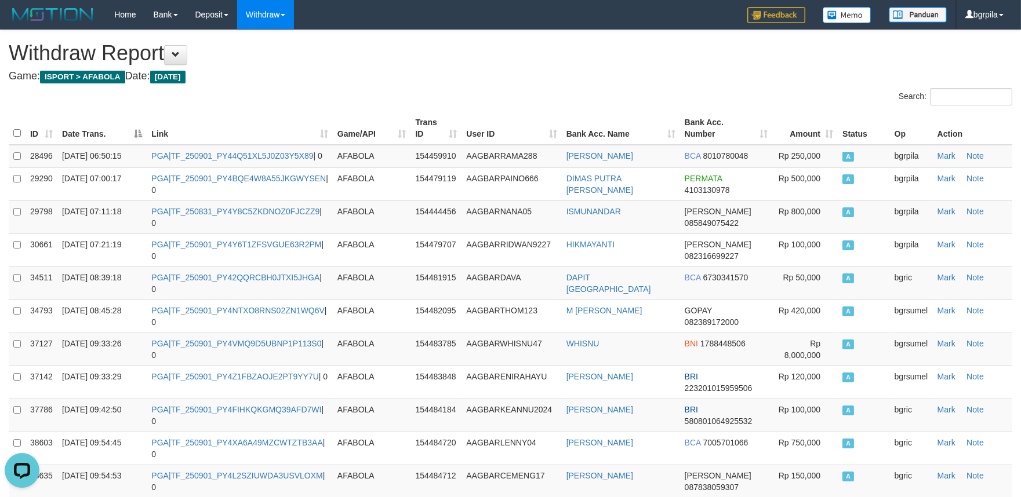
click at [141, 135] on th "Date Trans." at bounding box center [101, 128] width 89 height 33
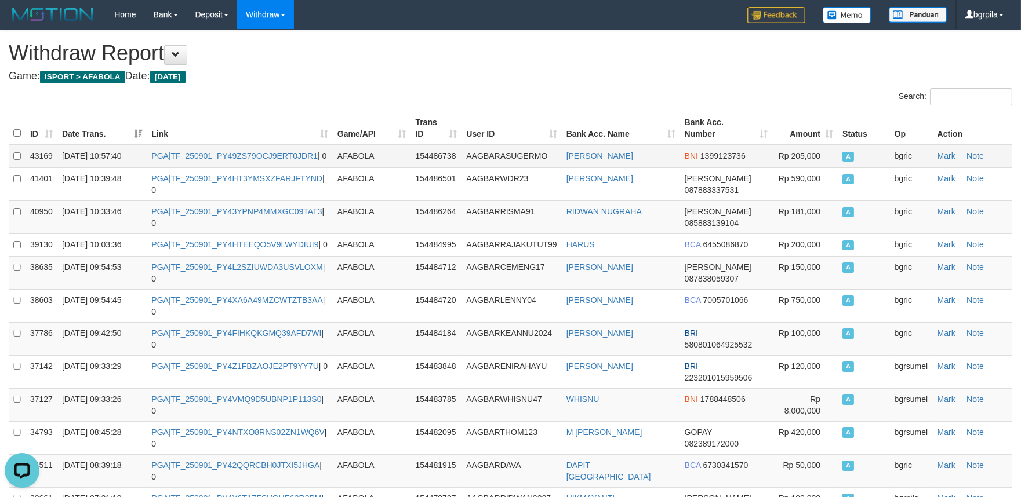
click at [193, 159] on td "PGA|TF_250901_PY49ZS79OCJ9ERT0JDR1 | 0" at bounding box center [240, 156] width 186 height 23
copy td "TF_250901_PY49ZS79OCJ9ERT0JDR1"
